Goal: Task Accomplishment & Management: Use online tool/utility

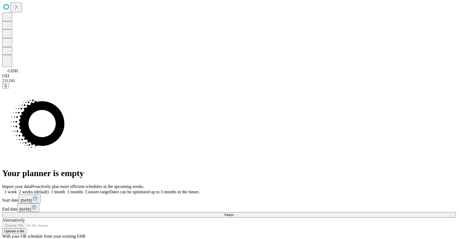
click at [17, 190] on span at bounding box center [17, 192] width 0 height 5
click at [341, 212] on button "Fetch" at bounding box center [229, 215] width 454 height 6
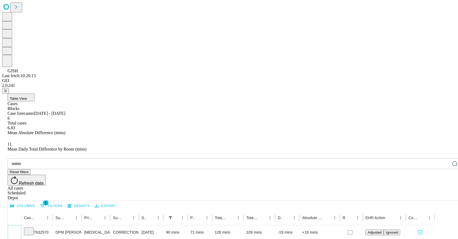
click at [17, 230] on icon "Expand" at bounding box center [14, 232] width 5 height 5
